Goal: Transaction & Acquisition: Purchase product/service

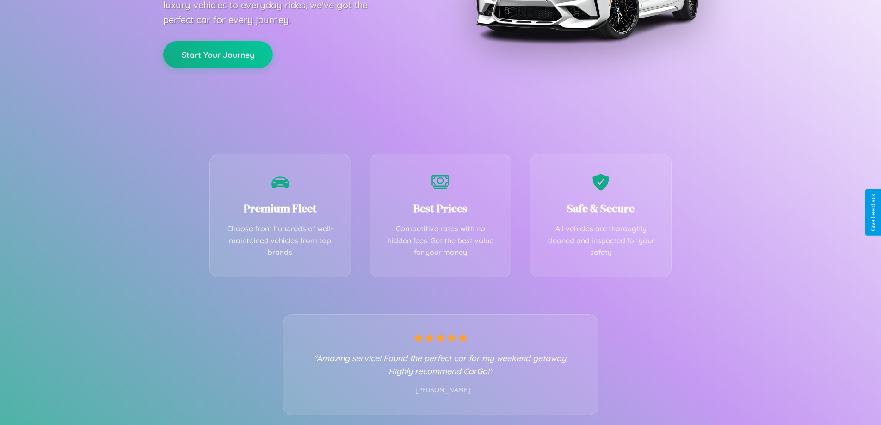
scroll to position [182, 0]
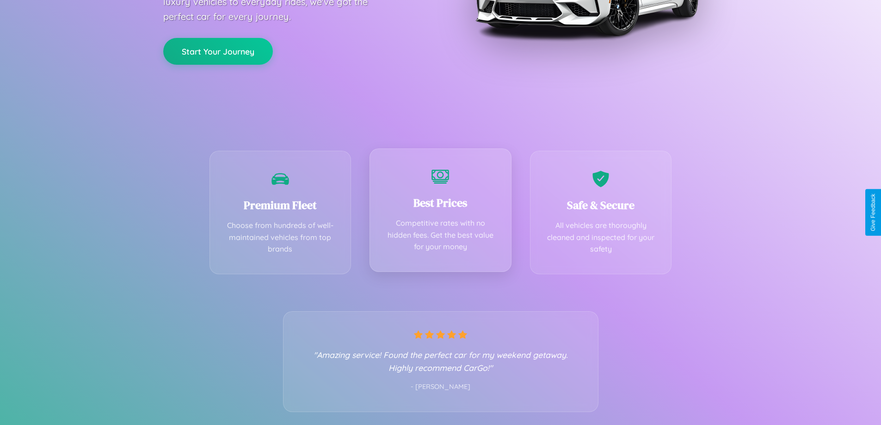
click at [440, 212] on div "Best Prices Competitive rates with no hidden fees. Get the best value for your …" at bounding box center [440, 209] width 142 height 123
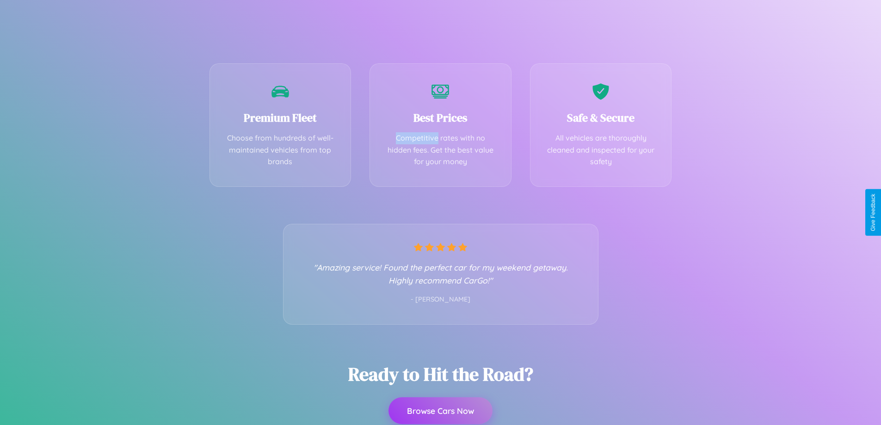
click at [440, 411] on button "Browse Cars Now" at bounding box center [440, 410] width 104 height 27
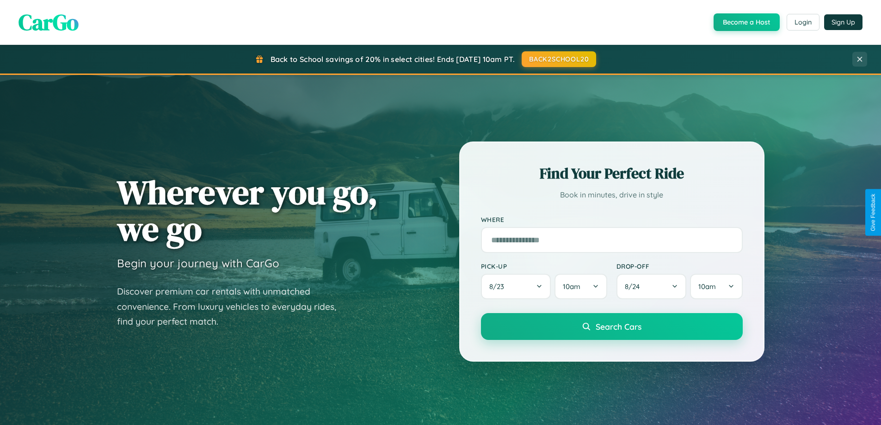
scroll to position [399, 0]
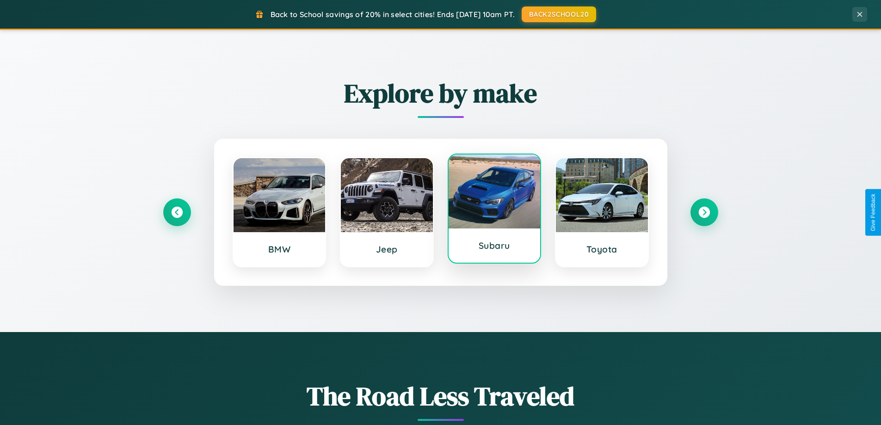
click at [494, 209] on div at bounding box center [495, 191] width 92 height 74
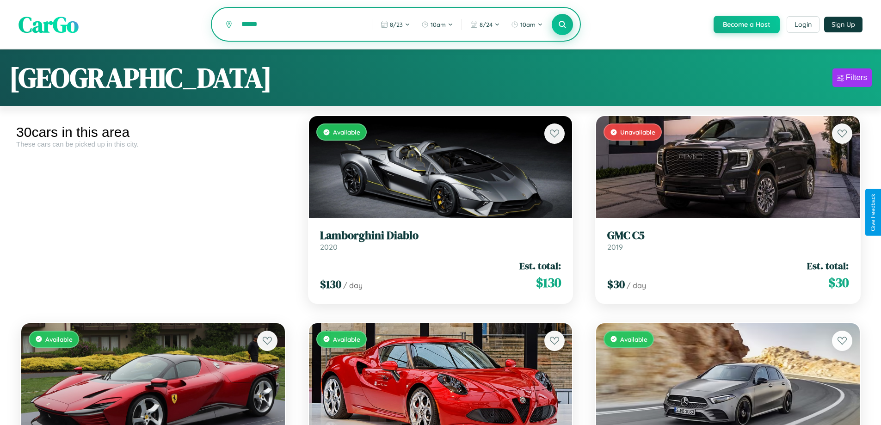
type input "******"
click at [562, 25] on icon at bounding box center [562, 24] width 9 height 9
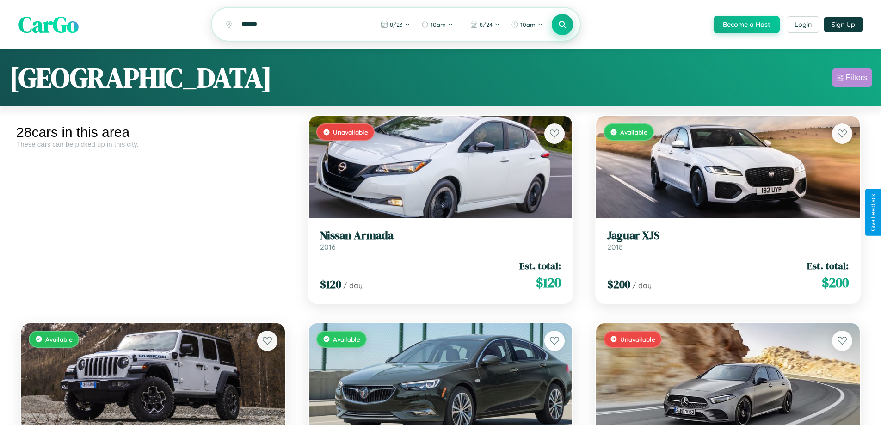
click at [852, 79] on div "Filters" at bounding box center [856, 77] width 21 height 9
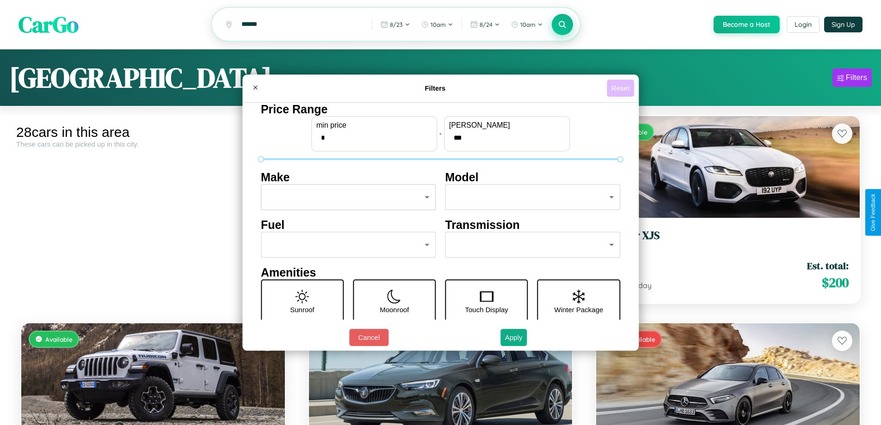
click at [621, 88] on button "Reset" at bounding box center [620, 88] width 27 height 17
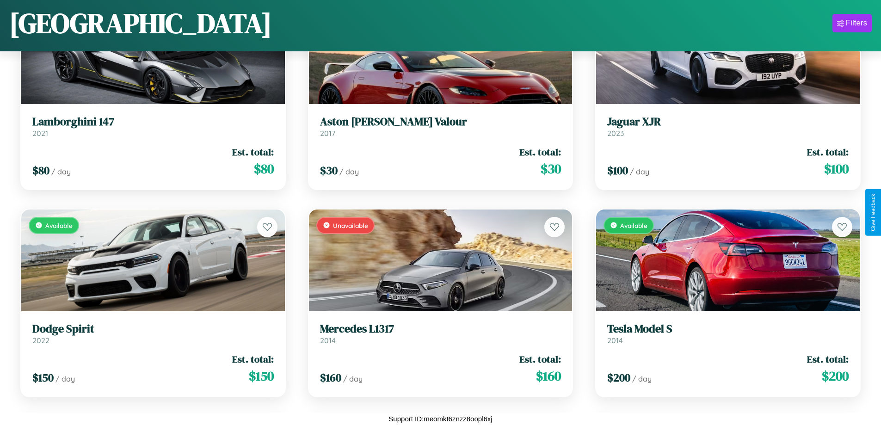
scroll to position [958, 0]
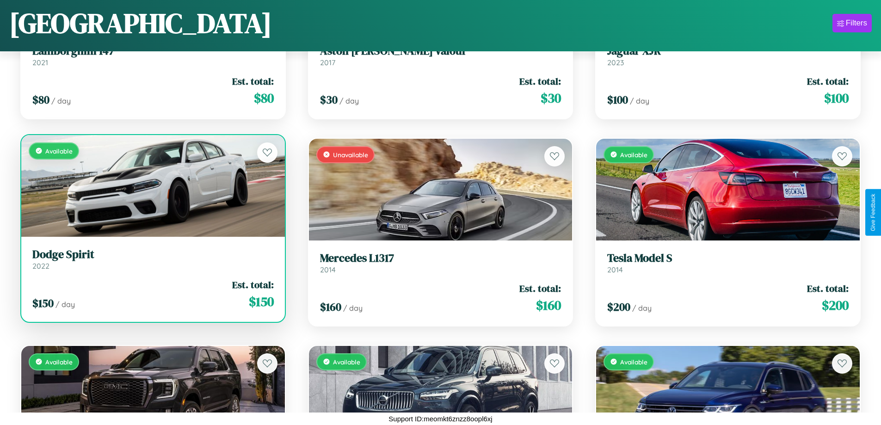
click at [152, 261] on link "Dodge Spirit 2022" at bounding box center [152, 259] width 241 height 23
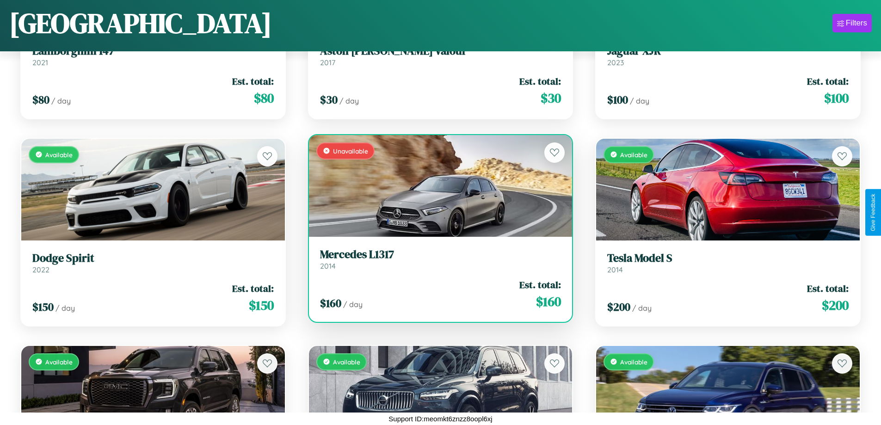
click at [437, 259] on h3 "Mercedes L1317" at bounding box center [440, 254] width 241 height 13
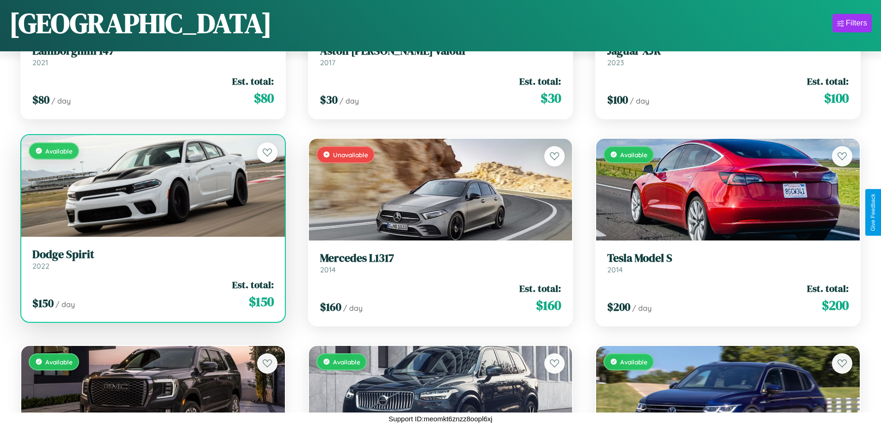
click at [152, 260] on h3 "Dodge Spirit" at bounding box center [152, 254] width 241 height 13
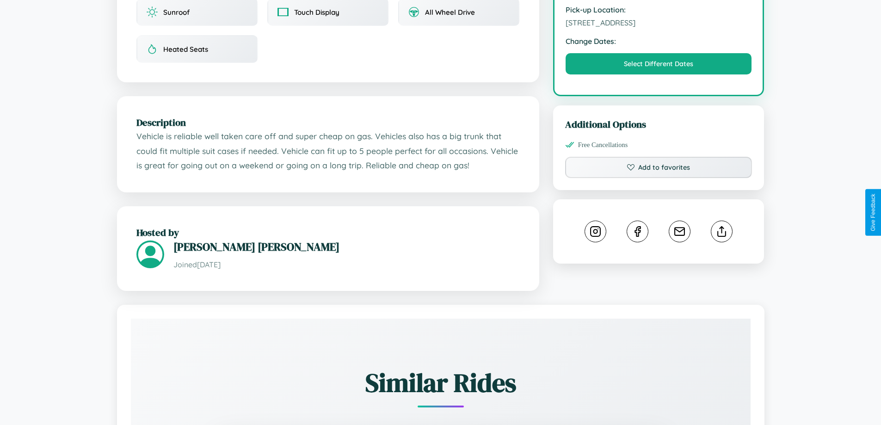
scroll to position [304, 0]
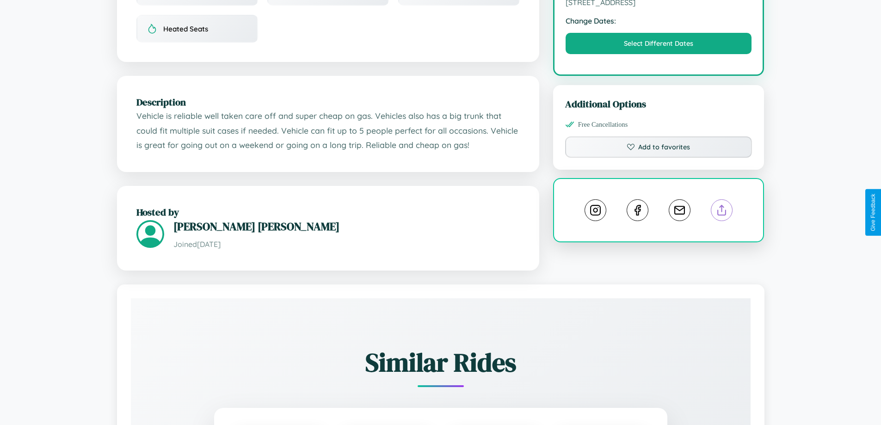
click at [722, 211] on line at bounding box center [722, 208] width 0 height 6
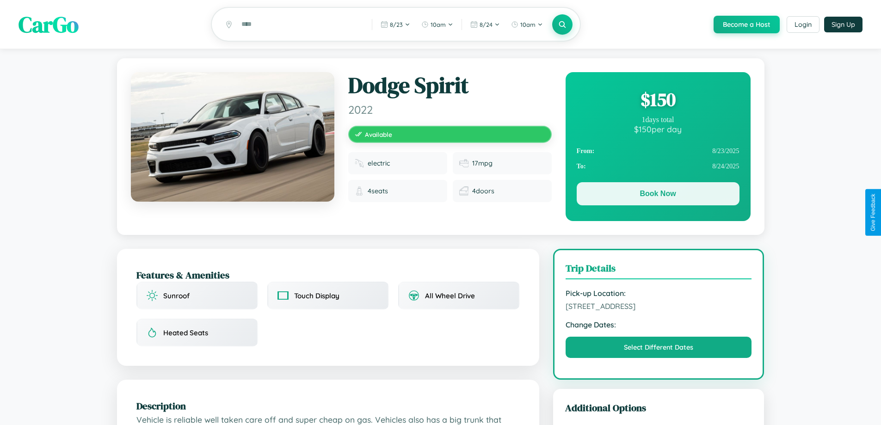
click at [658, 196] on button "Book Now" at bounding box center [658, 193] width 163 height 23
